Goal: Use online tool/utility: Utilize a website feature to perform a specific function

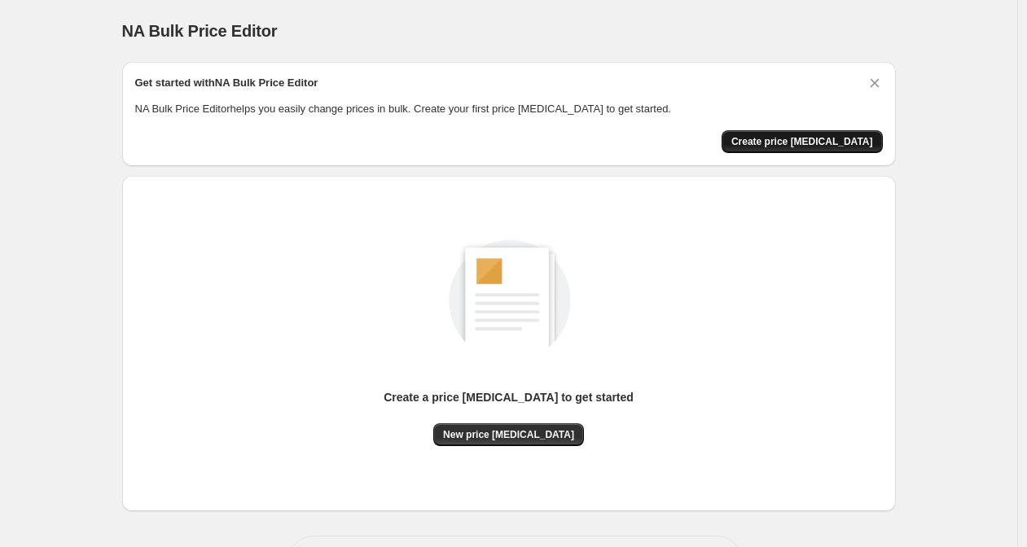
click at [821, 135] on span "Create price change job" at bounding box center [802, 141] width 142 height 13
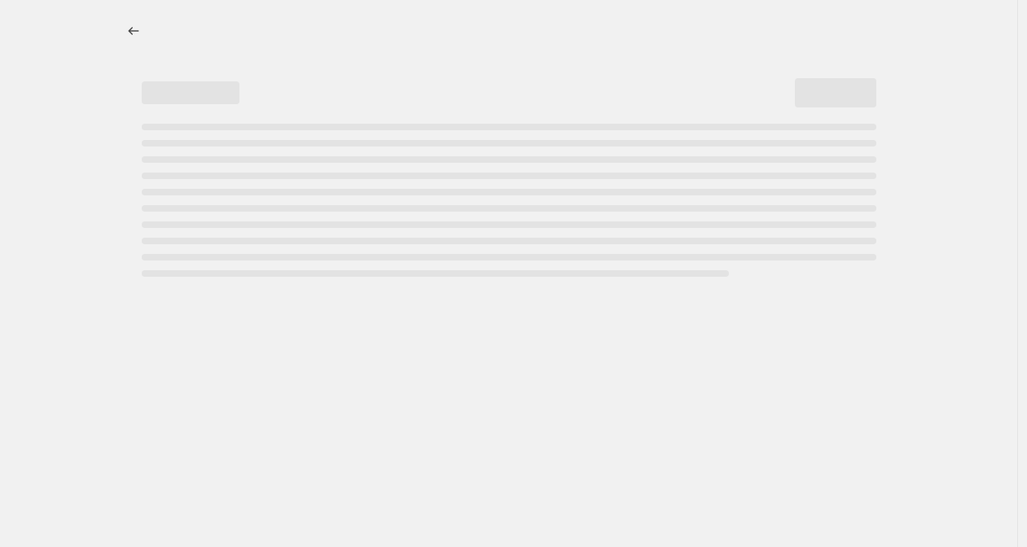
select select "percentage"
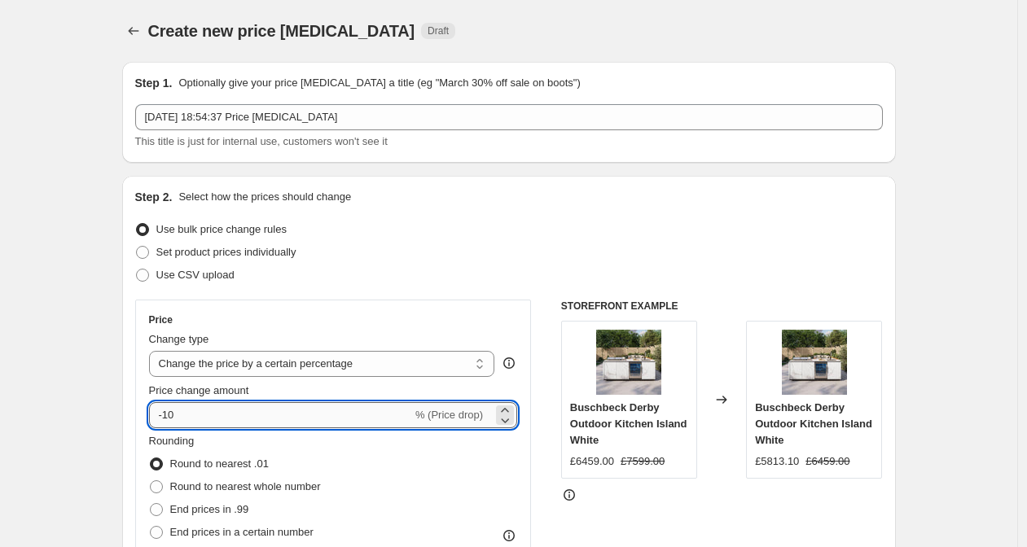
click at [280, 419] on input "-10" at bounding box center [280, 415] width 263 height 26
type input "-1"
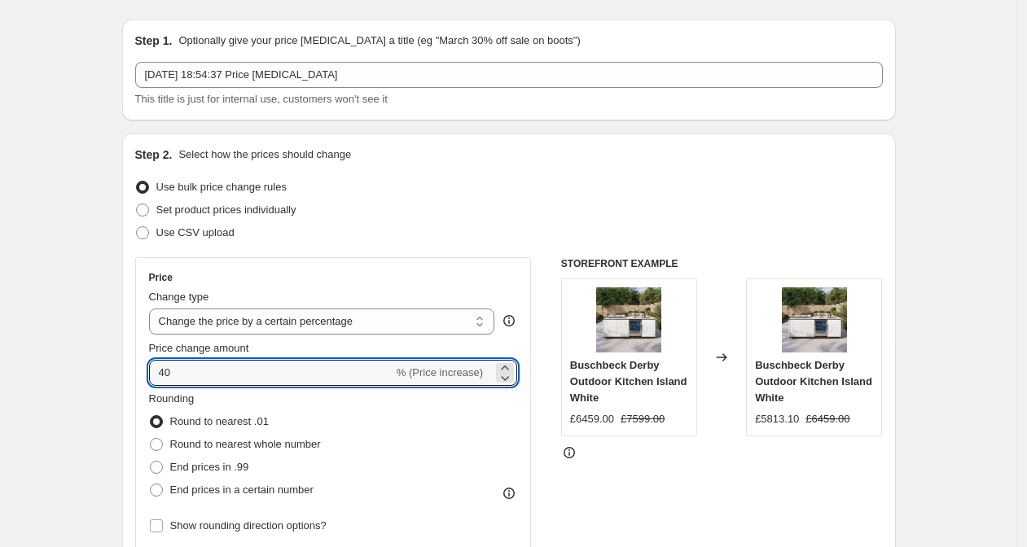
scroll to position [59, 0]
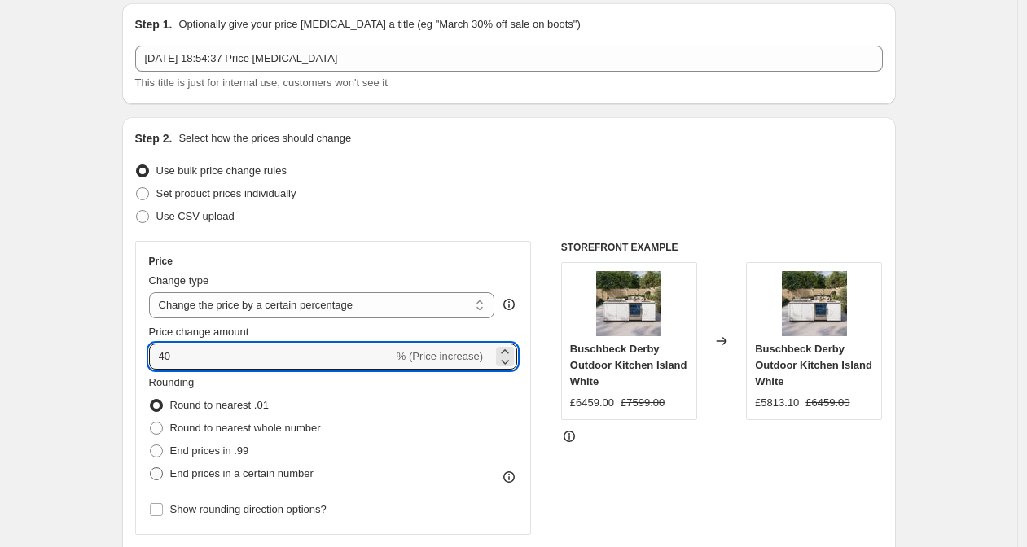
type input "40"
click at [206, 473] on span "End prices in a certain number" at bounding box center [241, 473] width 143 height 12
click at [151, 468] on input "End prices in a certain number" at bounding box center [150, 467] width 1 height 1
radio input "true"
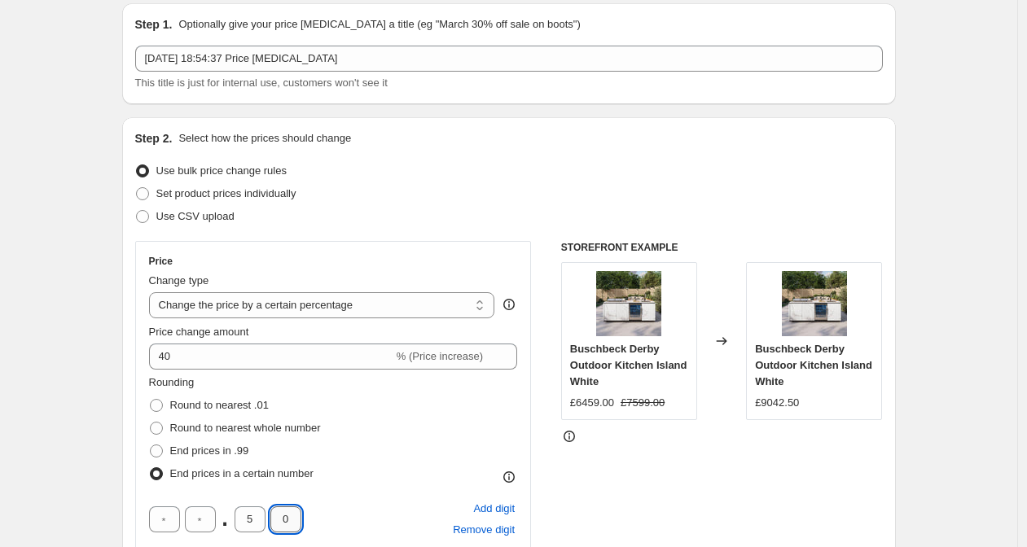
click at [290, 521] on input "0" at bounding box center [285, 519] width 31 height 26
type input "9"
click at [259, 521] on input "5" at bounding box center [249, 519] width 31 height 26
type input "4"
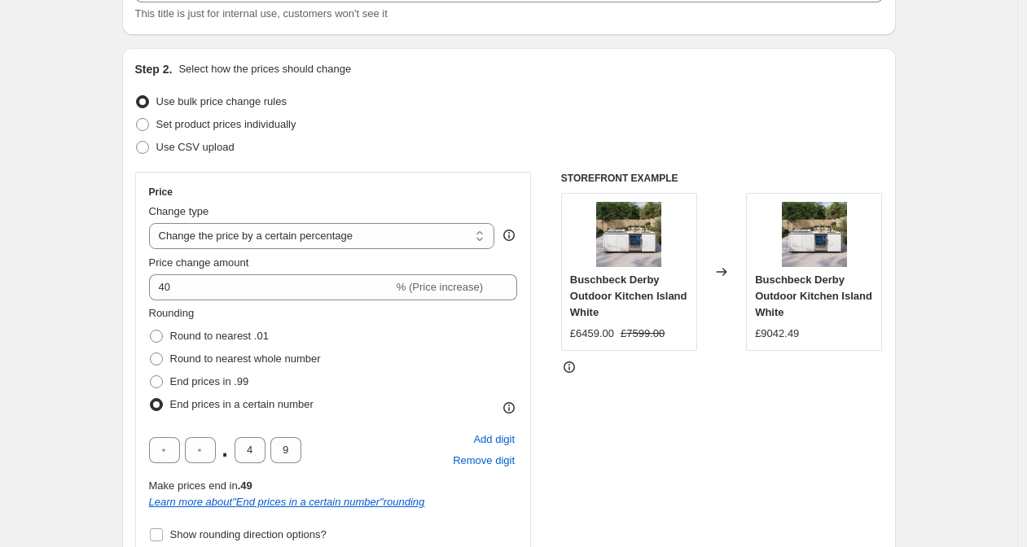
scroll to position [151, 0]
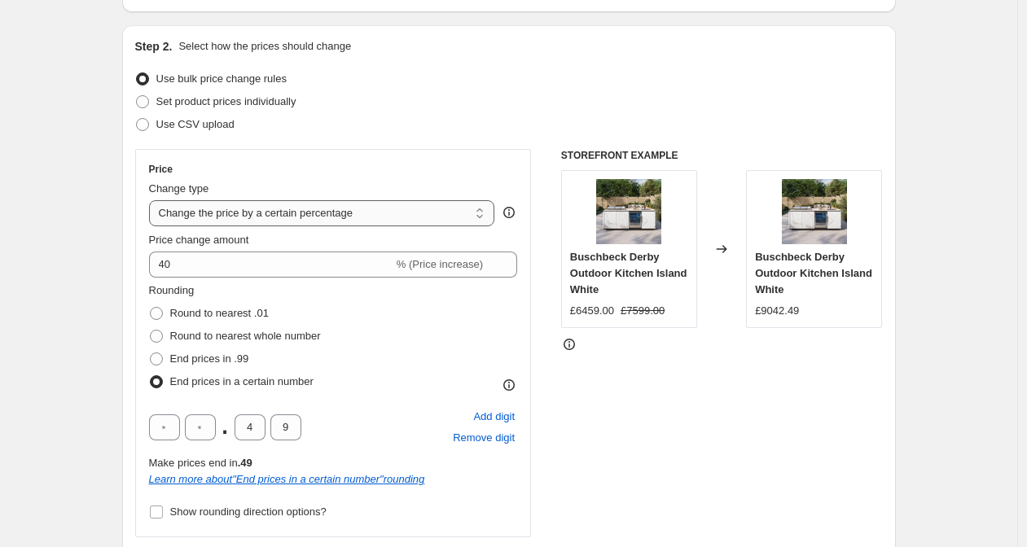
click at [291, 217] on select "Change the price to a certain amount Change the price by a certain amount Chang…" at bounding box center [322, 213] width 346 height 26
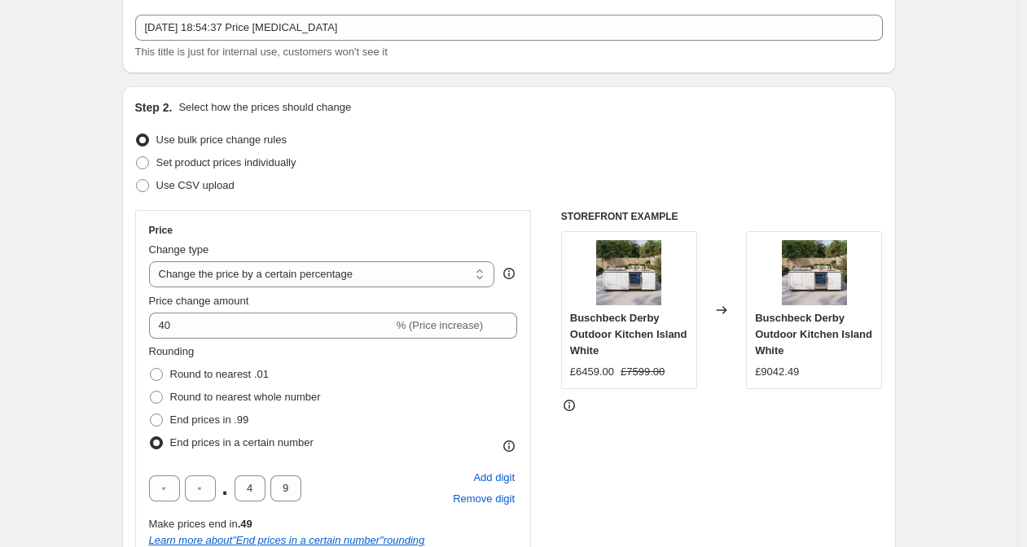
scroll to position [0, 0]
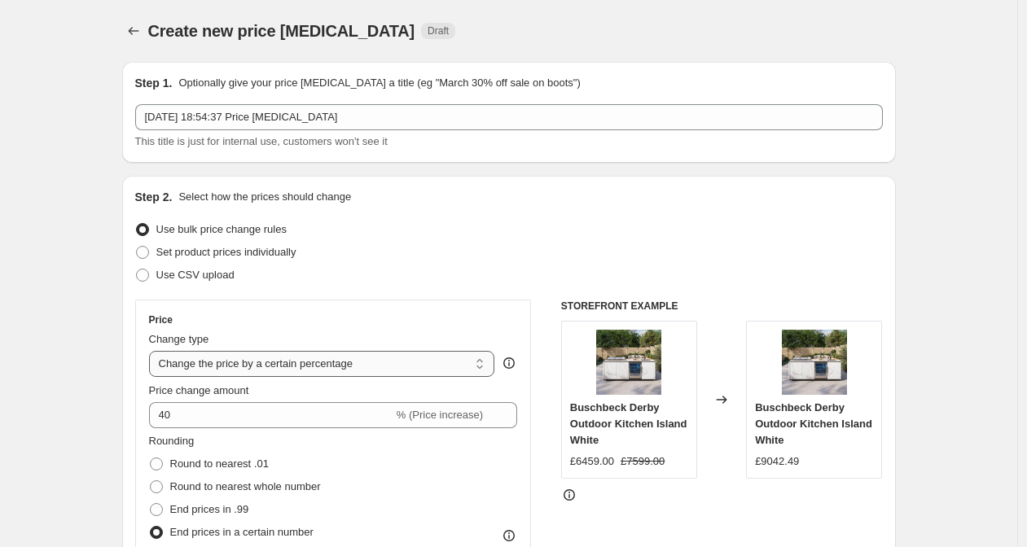
click at [345, 362] on select "Change the price to a certain amount Change the price by a certain amount Chang…" at bounding box center [322, 364] width 346 height 26
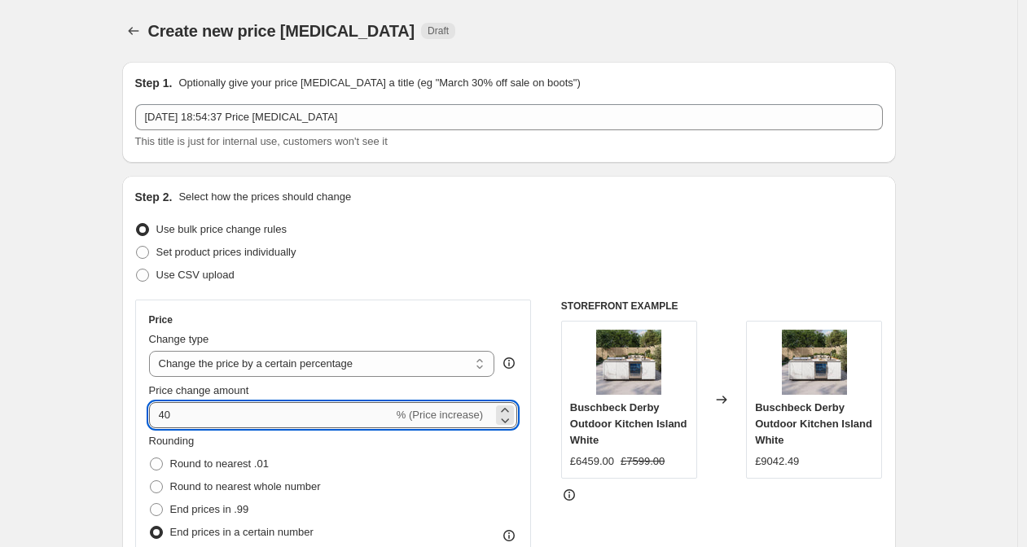
click at [217, 418] on input "40" at bounding box center [271, 415] width 244 height 26
type input "-40"
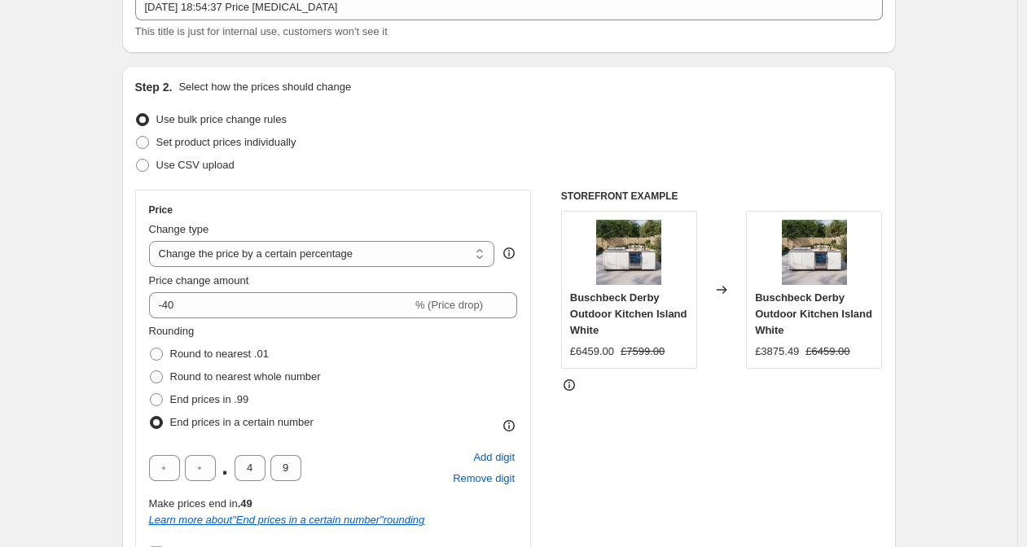
scroll to position [266, 0]
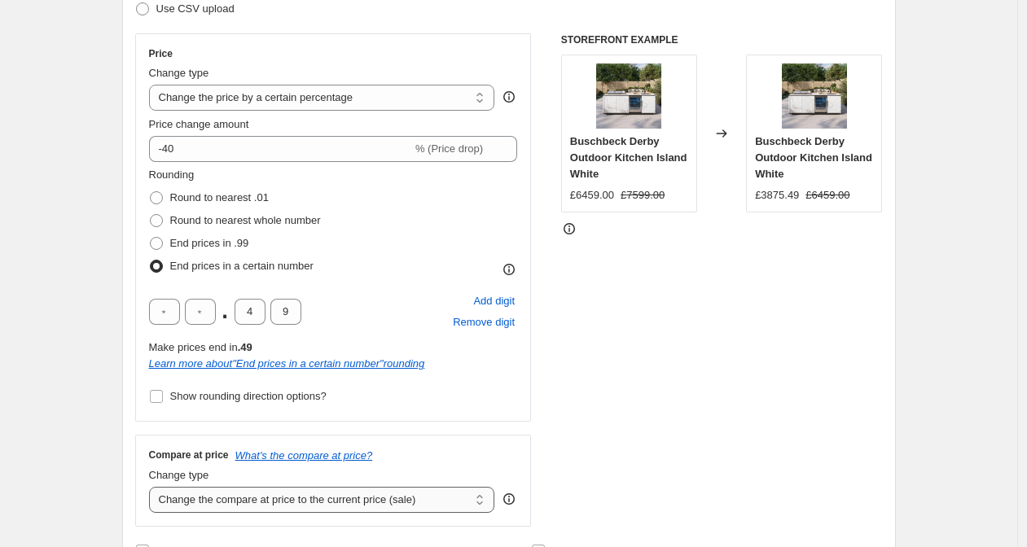
click at [218, 501] on select "Change the compare at price to the current price (sale) Change the compare at p…" at bounding box center [322, 500] width 346 height 26
select select "remove"
click at [368, 502] on select "Change the compare at price to the current price (sale) Change the compare at p…" at bounding box center [322, 500] width 346 height 26
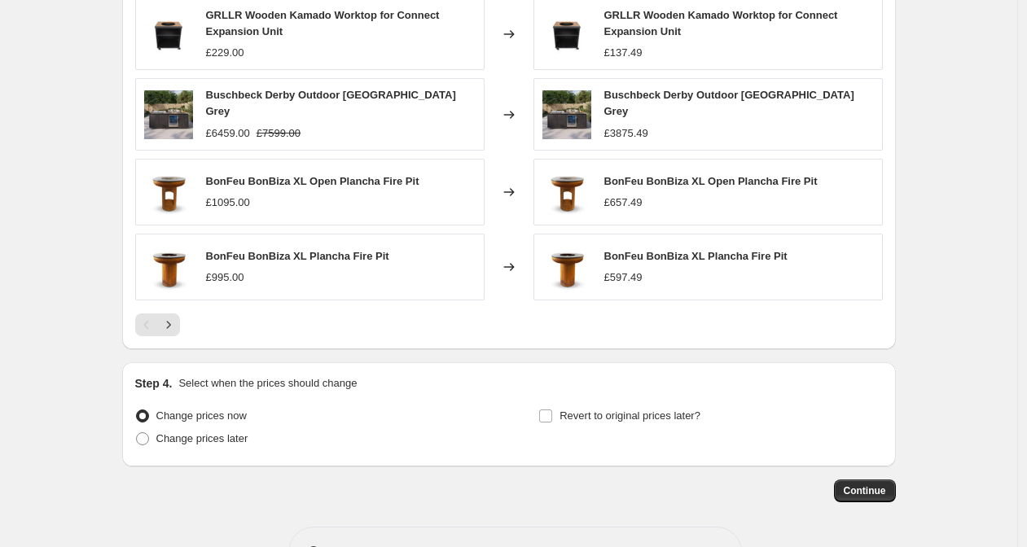
scroll to position [1134, 0]
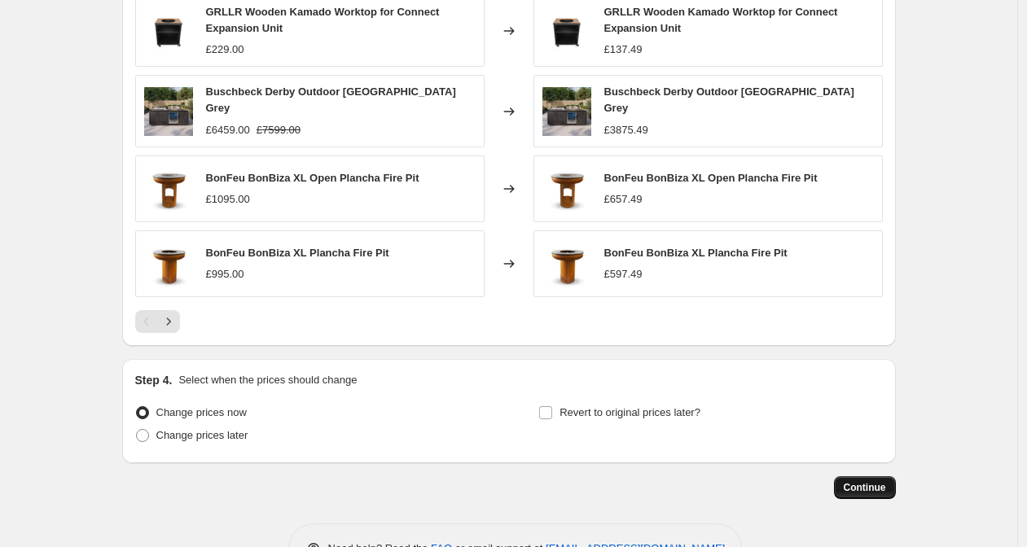
click at [872, 481] on span "Continue" at bounding box center [864, 487] width 42 height 13
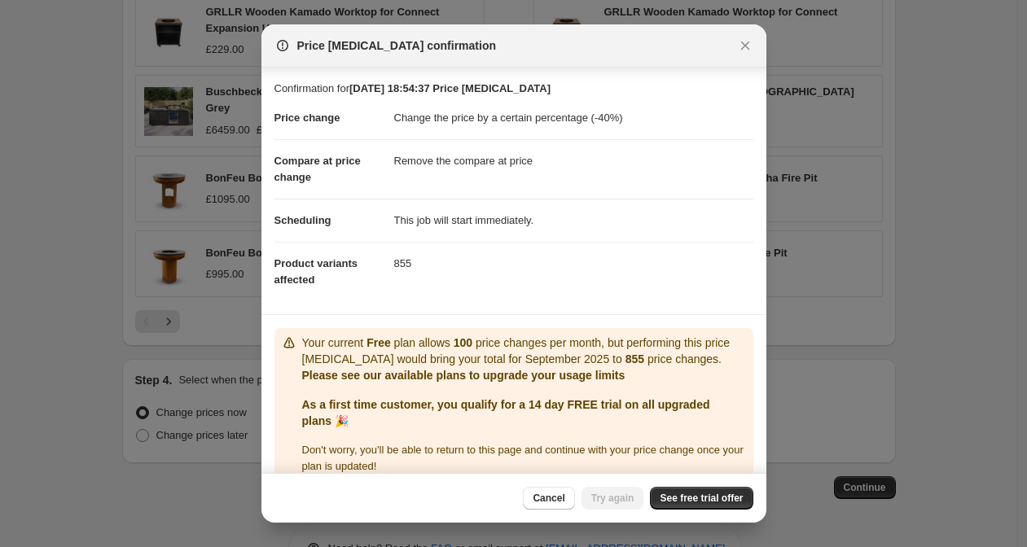
scroll to position [37, 0]
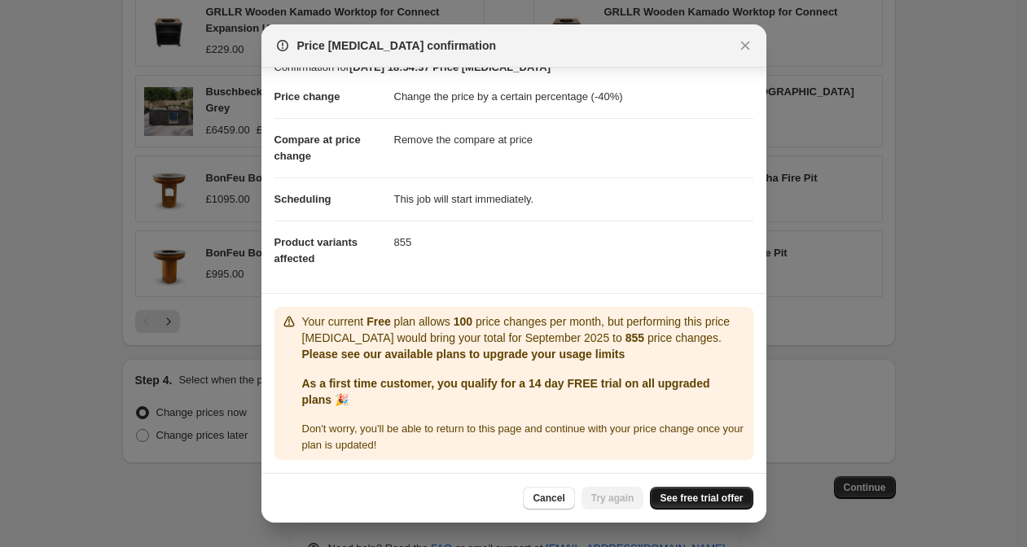
click at [681, 497] on span "See free trial offer" at bounding box center [700, 498] width 83 height 13
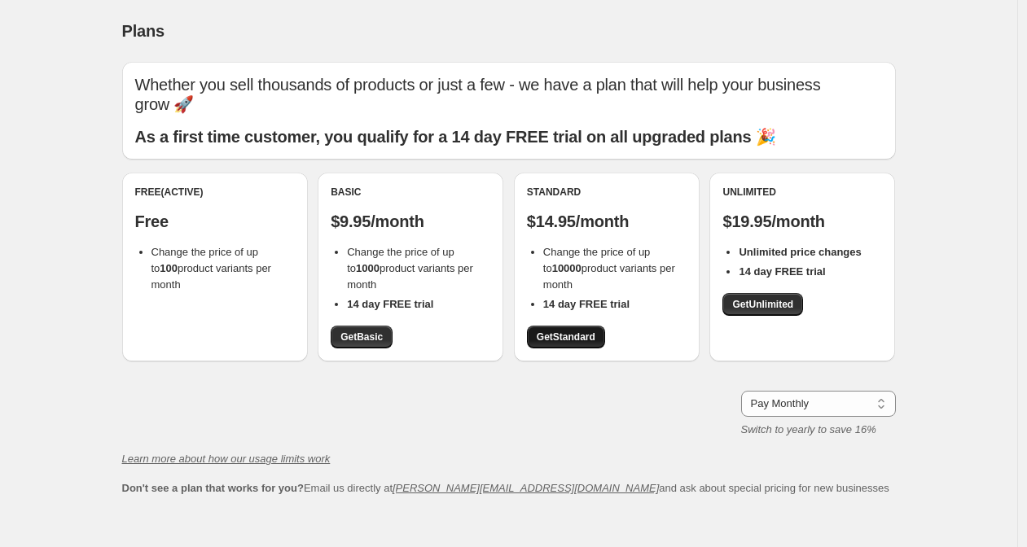
click at [567, 331] on span "Get Standard" at bounding box center [565, 337] width 59 height 13
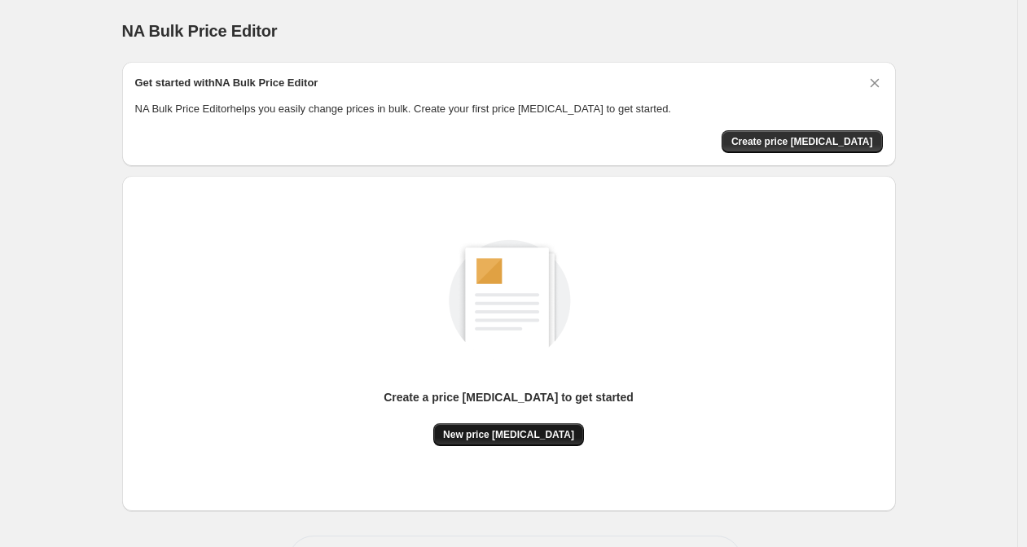
click at [520, 435] on span "New price [MEDICAL_DATA]" at bounding box center [508, 434] width 131 height 13
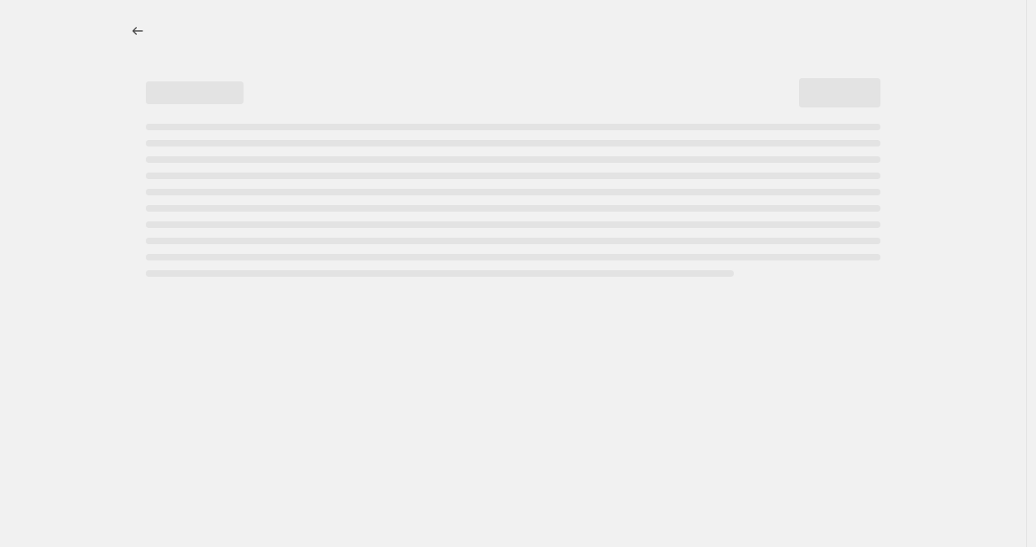
select select "percentage"
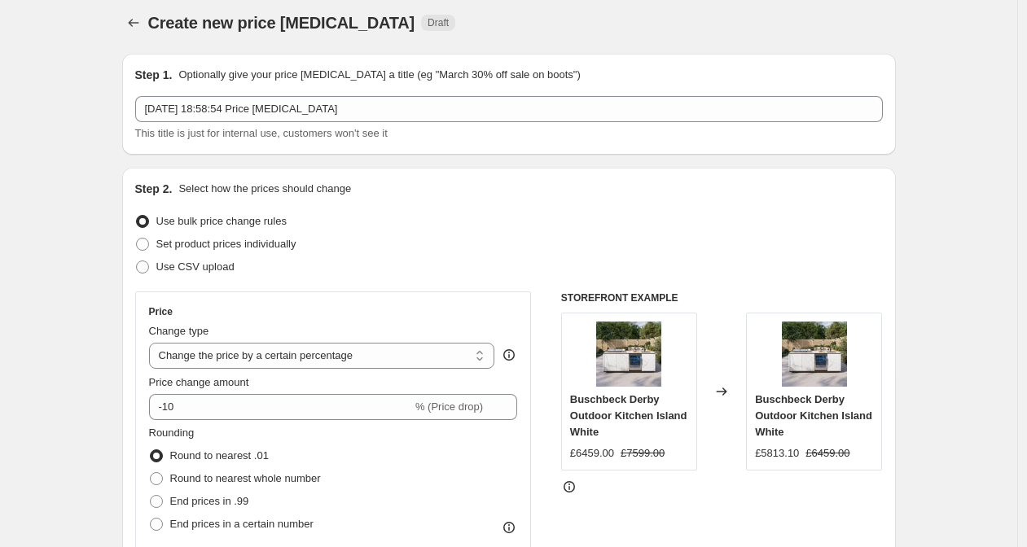
scroll to position [29, 0]
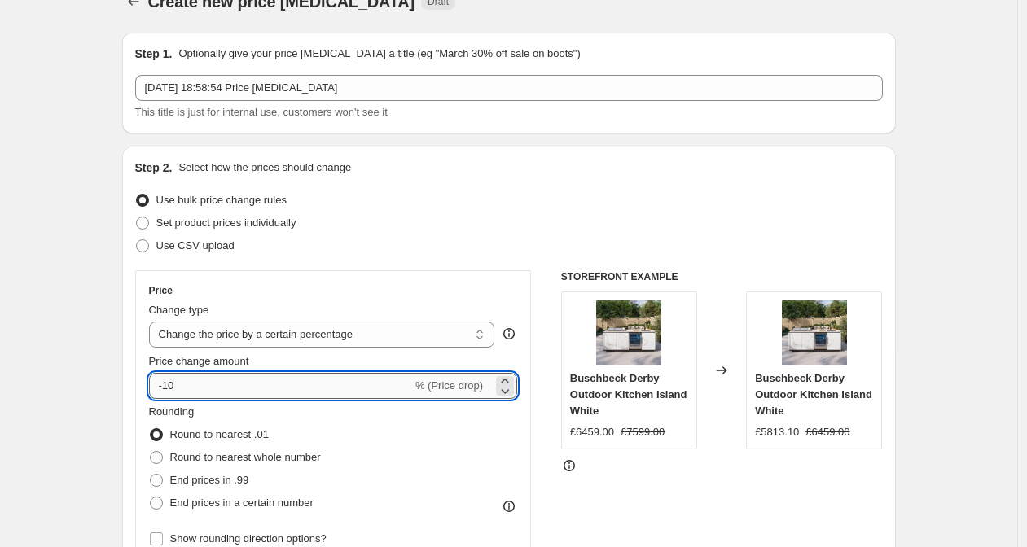
click at [298, 388] on input "-10" at bounding box center [280, 386] width 263 height 26
type input "-1"
type input "-2"
type input "-42"
click at [200, 506] on span "End prices in a certain number" at bounding box center [241, 503] width 143 height 12
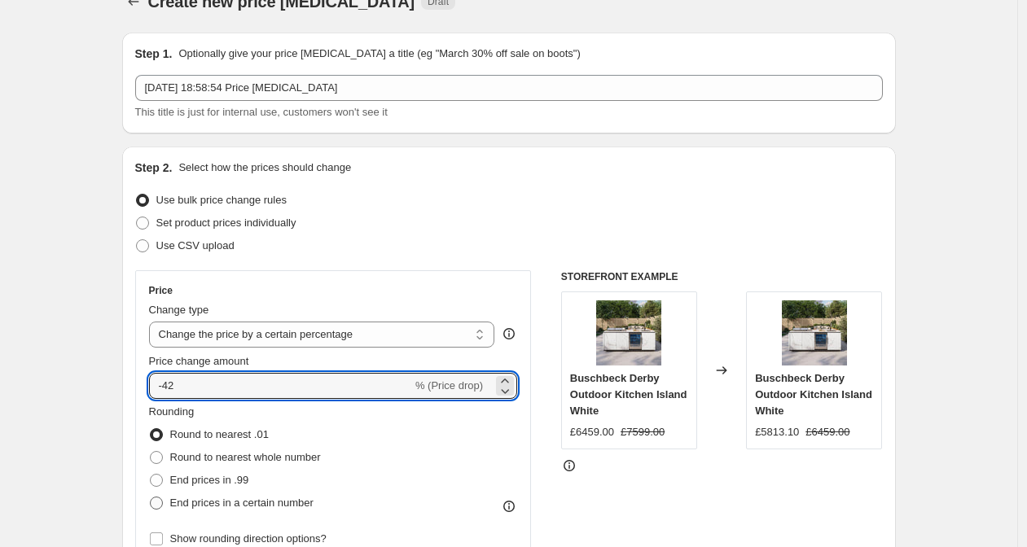
click at [151, 497] on input "End prices in a certain number" at bounding box center [150, 497] width 1 height 1
radio input "true"
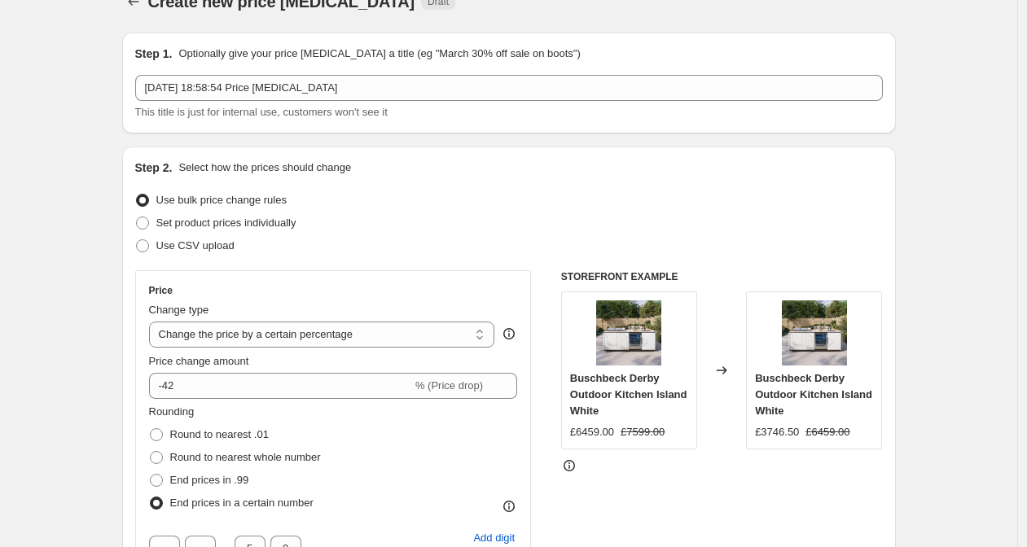
scroll to position [88, 0]
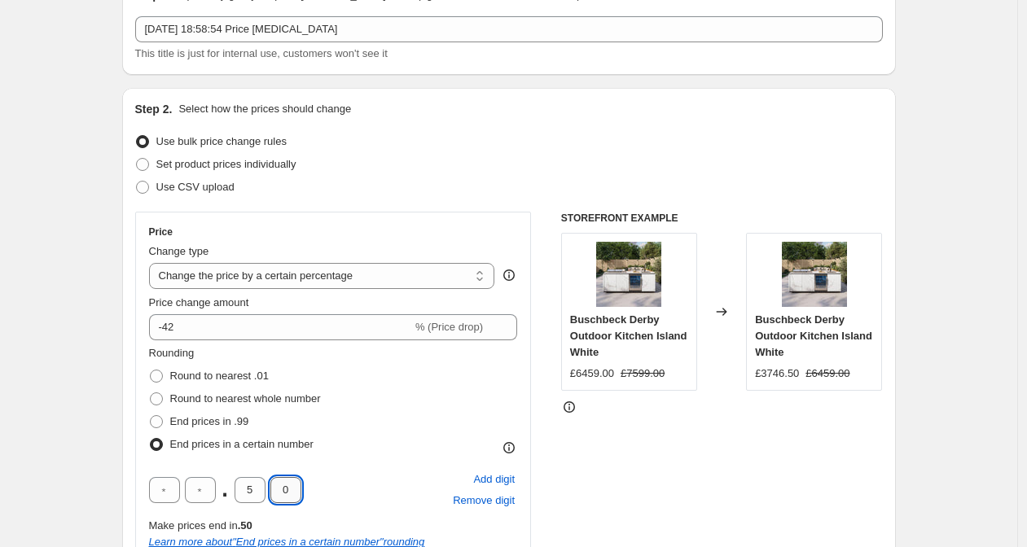
click at [295, 495] on input "0" at bounding box center [285, 490] width 31 height 26
type input "9"
click at [264, 492] on input "5" at bounding box center [249, 490] width 31 height 26
type input "4"
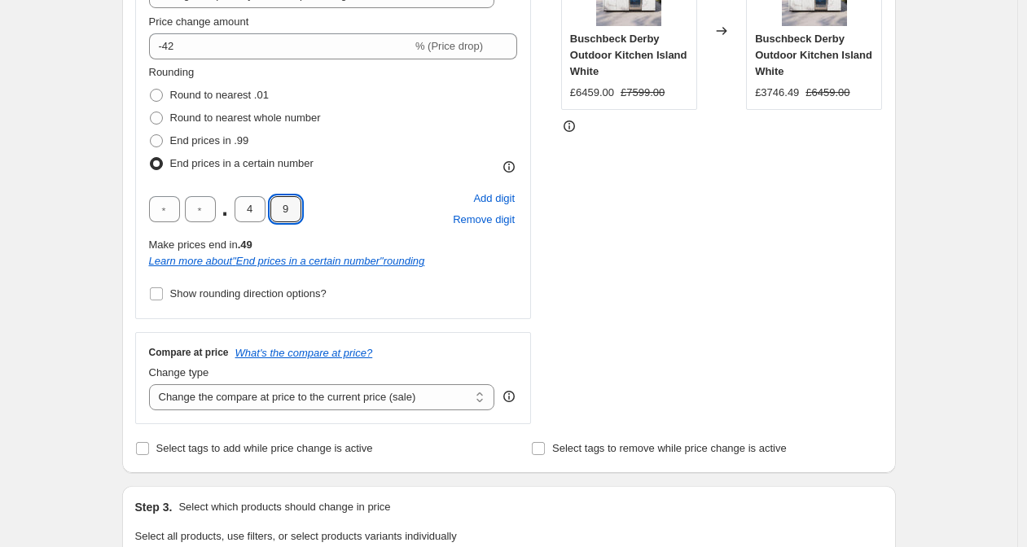
scroll to position [370, 0]
click at [308, 401] on select "Change the compare at price to the current price (sale) Change the compare at p…" at bounding box center [322, 396] width 346 height 26
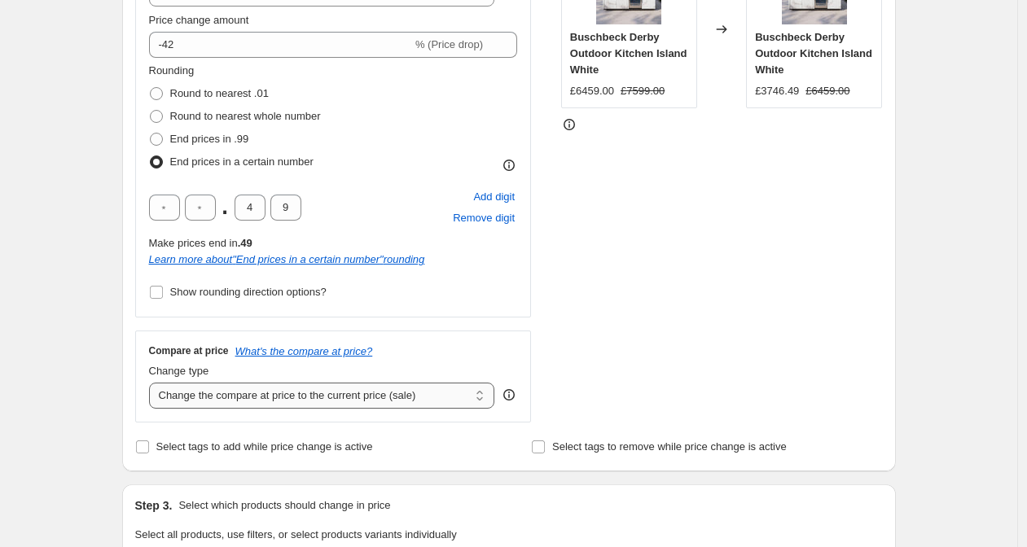
select select "remove"
click at [116, 459] on div "Step 1. Optionally give your price change job a title (eg "March 30% off sale o…" at bounding box center [502, 470] width 786 height 1584
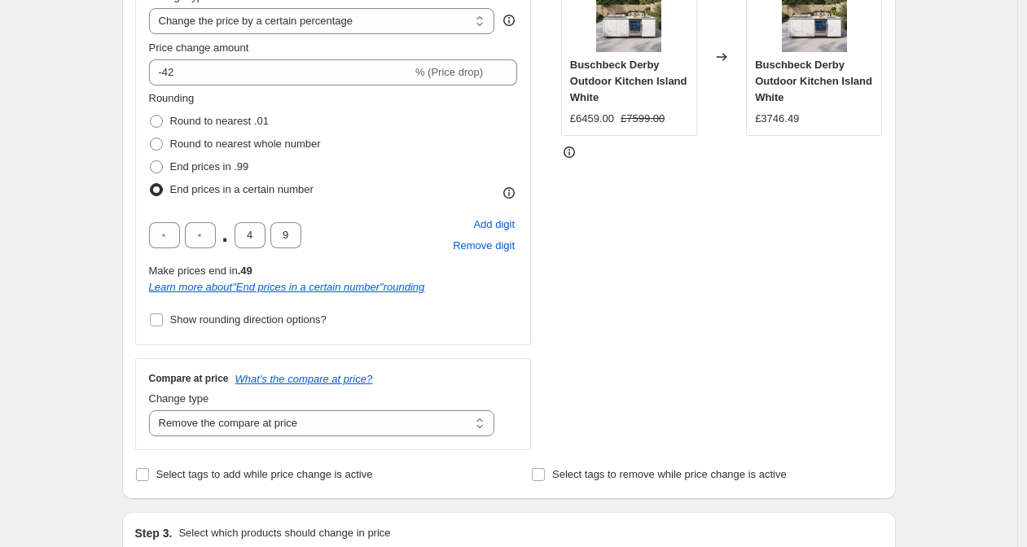
scroll to position [83, 0]
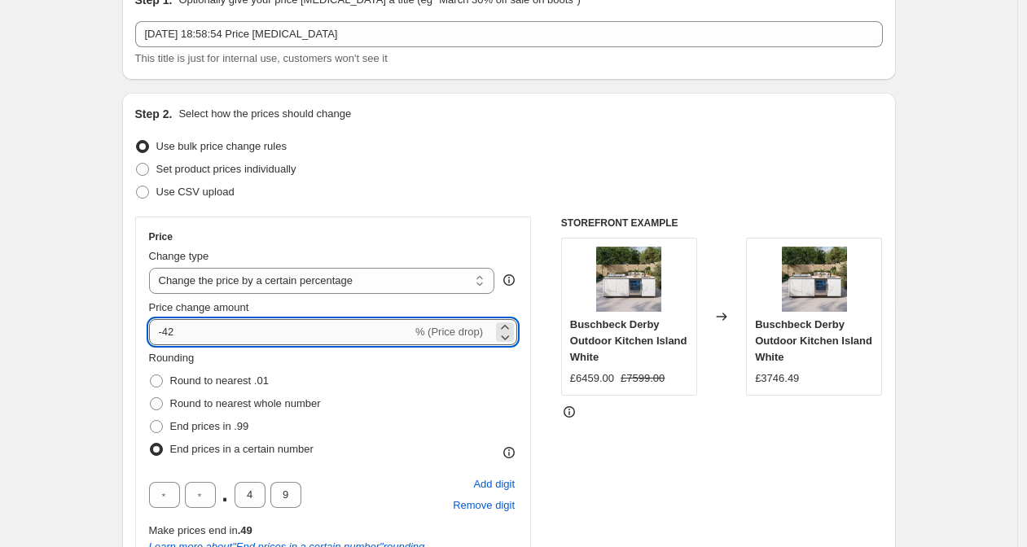
click at [230, 331] on input "-42" at bounding box center [280, 332] width 263 height 26
type input "-4"
click at [787, 444] on div "STOREFRONT EXAMPLE Buschbeck Derby Outdoor Kitchen Island White £6459.00 £7599.…" at bounding box center [722, 463] width 322 height 493
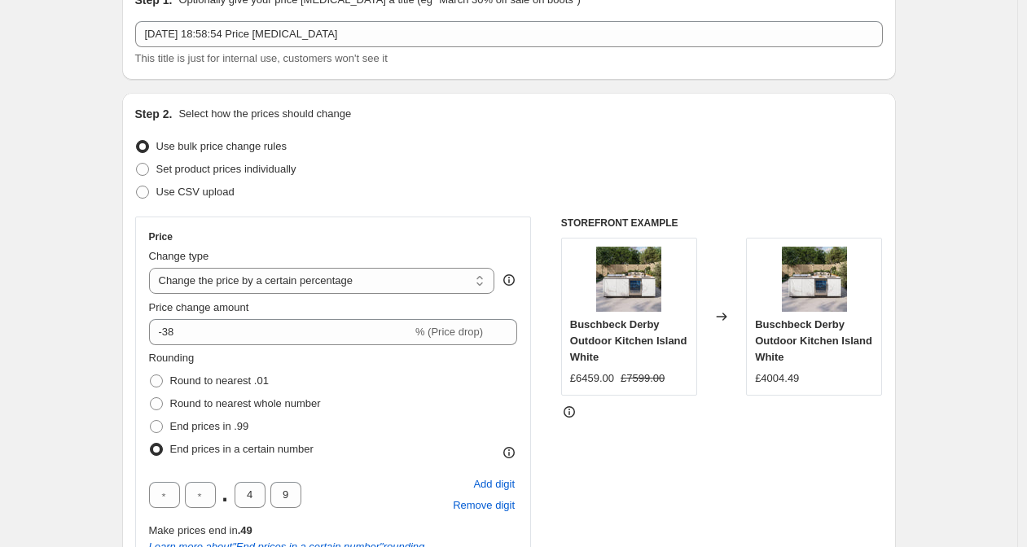
scroll to position [86, 0]
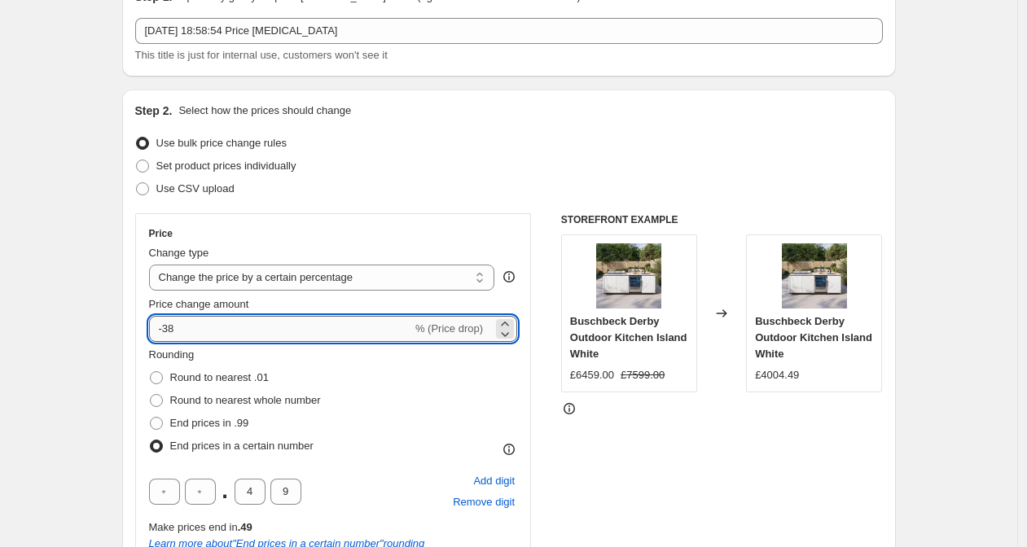
click at [236, 325] on input "-38" at bounding box center [280, 329] width 263 height 26
click at [742, 452] on div "STOREFRONT EXAMPLE Buschbeck Derby Outdoor Kitchen Island White £6459.00 £7599.…" at bounding box center [722, 459] width 322 height 493
click at [274, 331] on input "-36" at bounding box center [280, 329] width 263 height 26
type input "-35"
click at [715, 489] on div "STOREFRONT EXAMPLE Buschbeck Derby Outdoor Kitchen Island White £6459.00 £7599.…" at bounding box center [722, 459] width 322 height 493
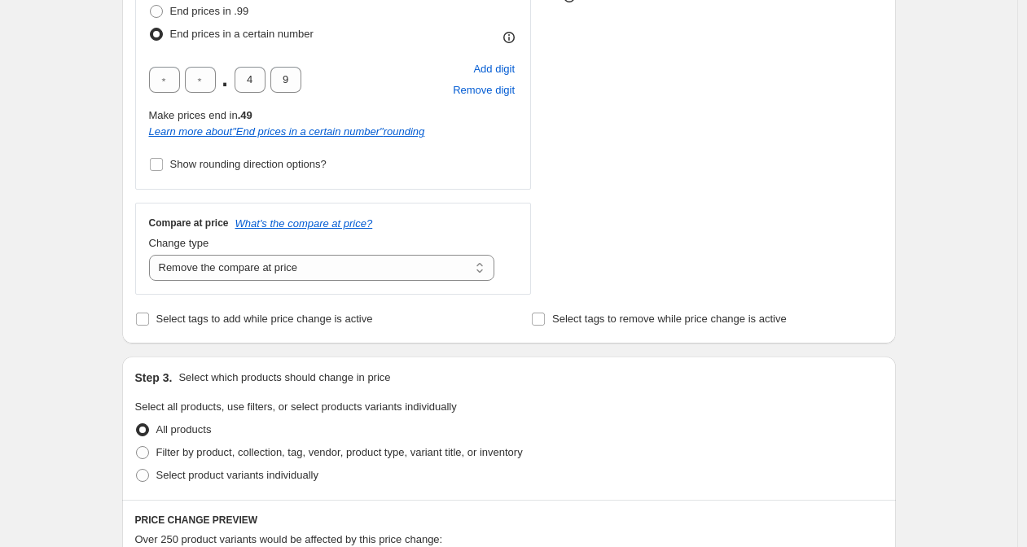
scroll to position [1180, 0]
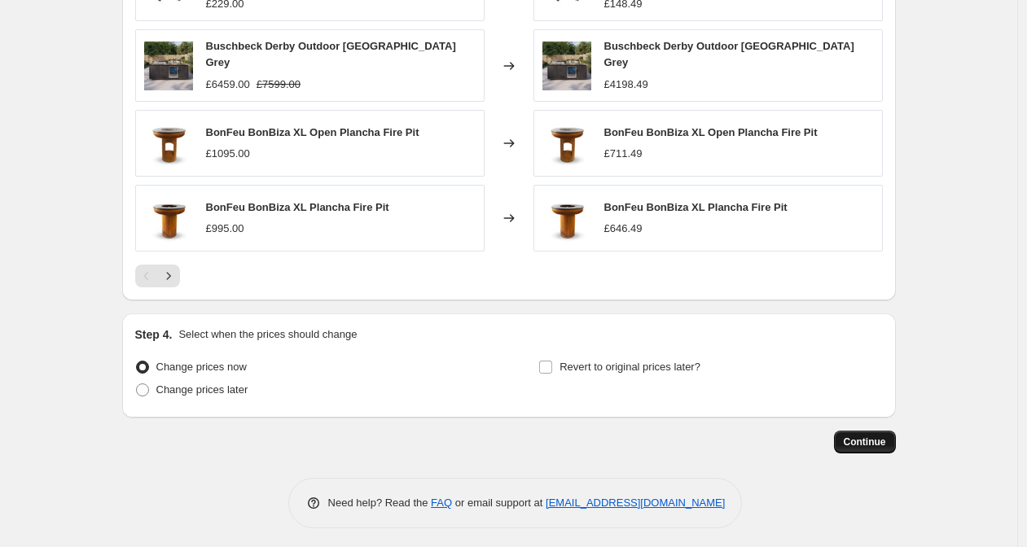
click at [878, 440] on span "Continue" at bounding box center [864, 442] width 42 height 13
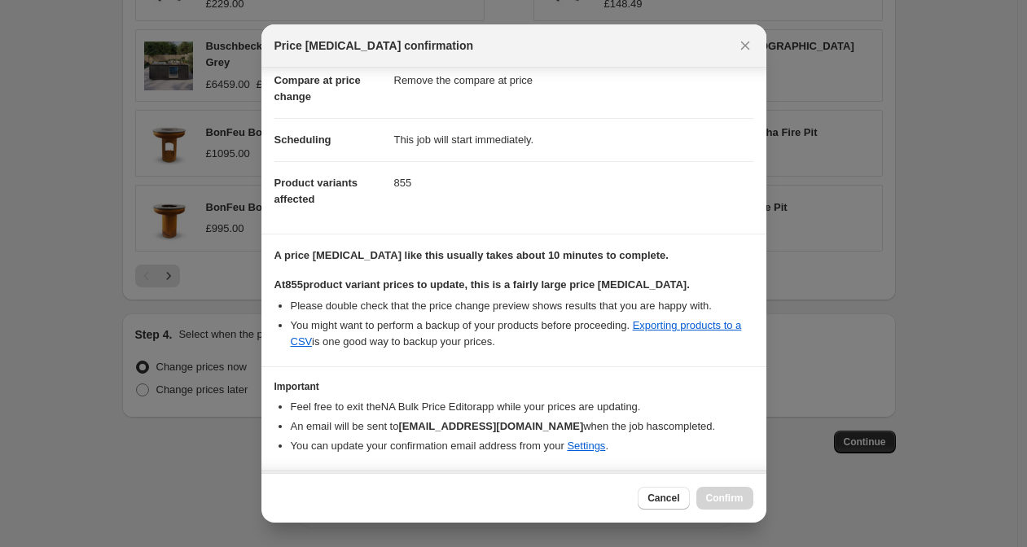
scroll to position [128, 0]
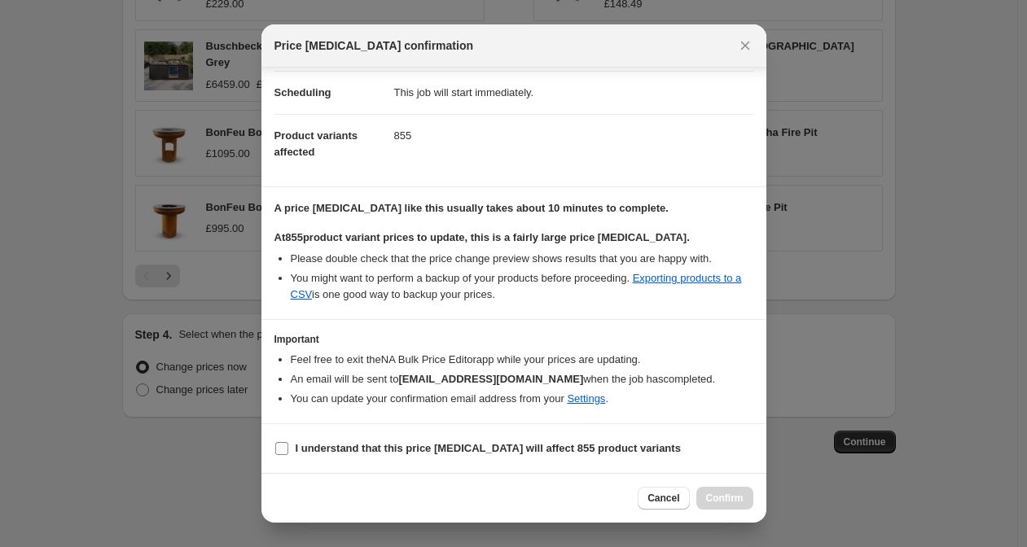
click at [438, 438] on label "I understand that this price change job will affect 855 product variants" at bounding box center [477, 448] width 406 height 23
click at [288, 442] on input "I understand that this price change job will affect 855 product variants" at bounding box center [281, 448] width 13 height 13
checkbox input "true"
click at [719, 495] on span "Confirm" at bounding box center [724, 498] width 37 height 13
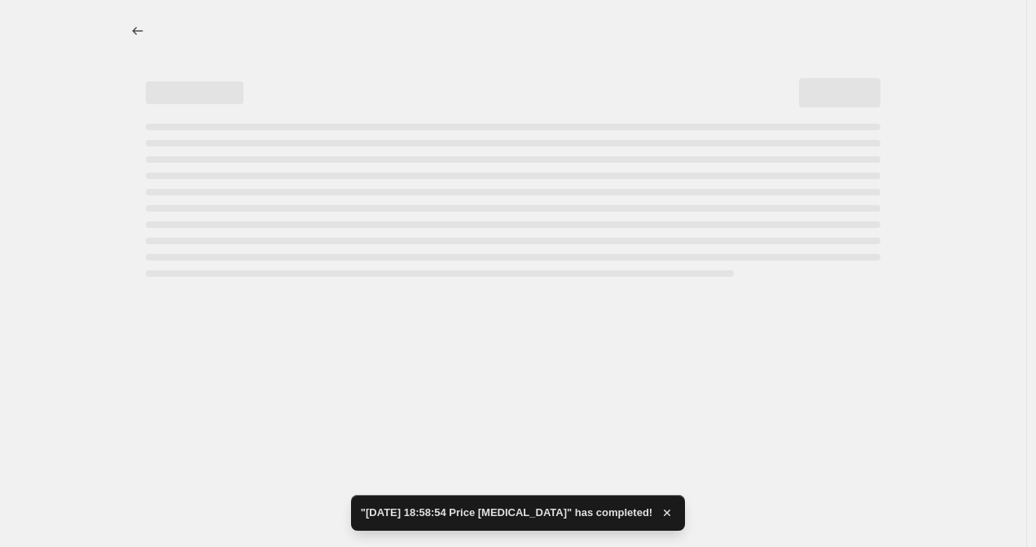
select select "percentage"
select select "remove"
